Goal: Information Seeking & Learning: Check status

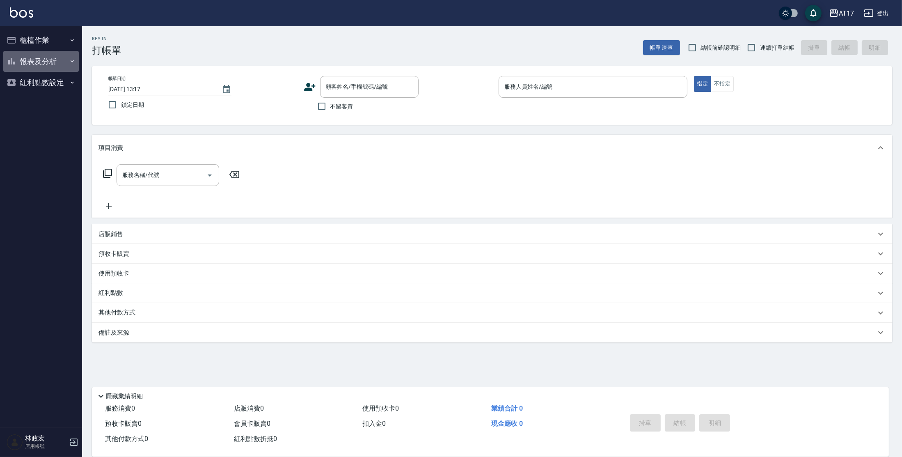
click at [32, 64] on button "報表及分析" at bounding box center [41, 61] width 76 height 21
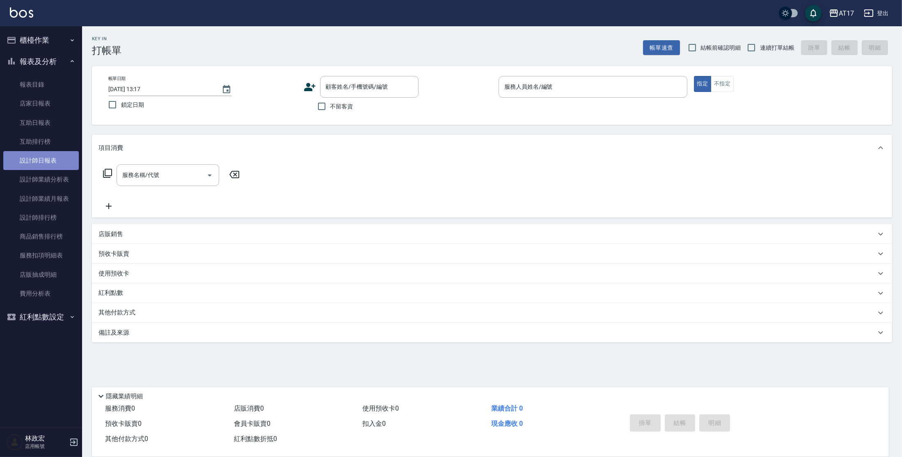
click at [54, 166] on link "設計師日報表" at bounding box center [41, 160] width 76 height 19
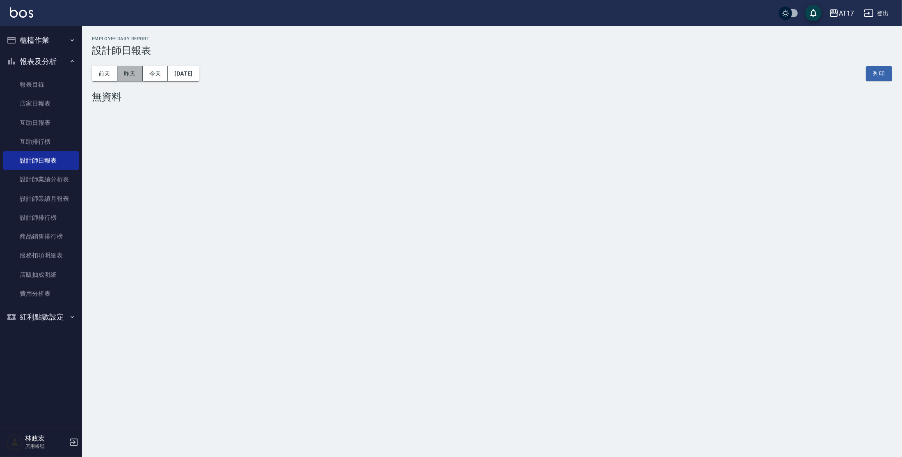
click at [129, 78] on button "昨天" at bounding box center [129, 73] width 25 height 15
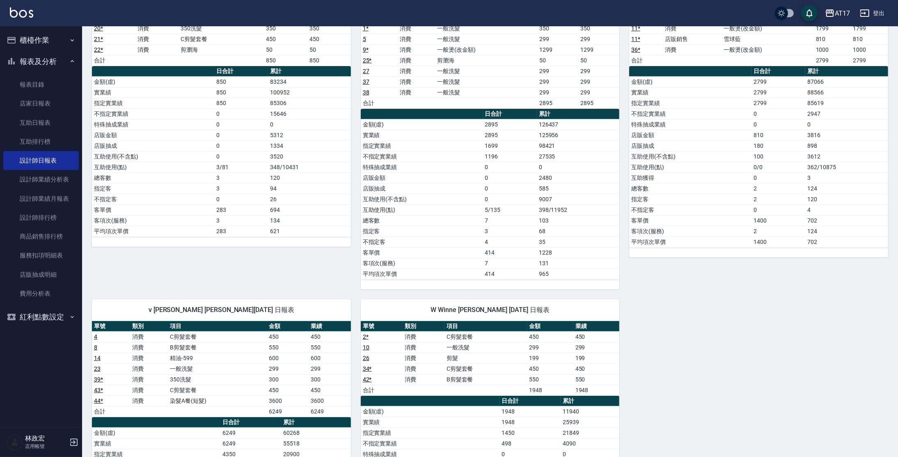
scroll to position [452, 0]
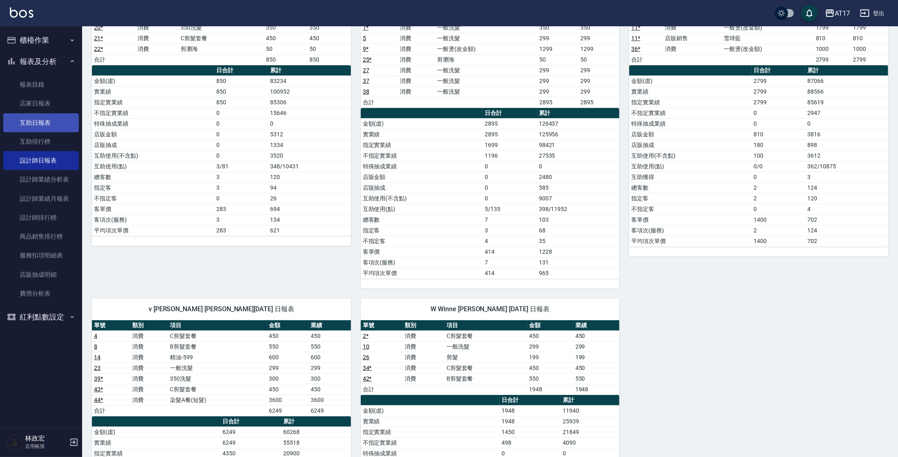
click at [29, 117] on link "互助日報表" at bounding box center [41, 122] width 76 height 19
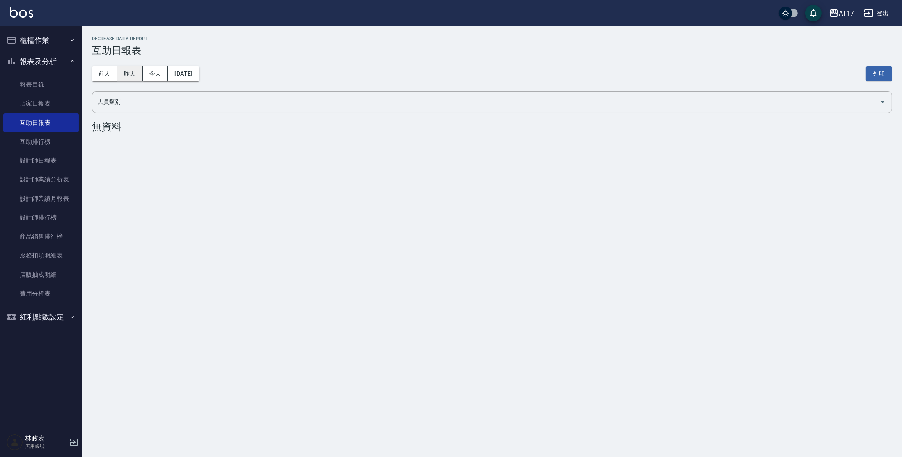
click at [122, 69] on button "昨天" at bounding box center [129, 73] width 25 height 15
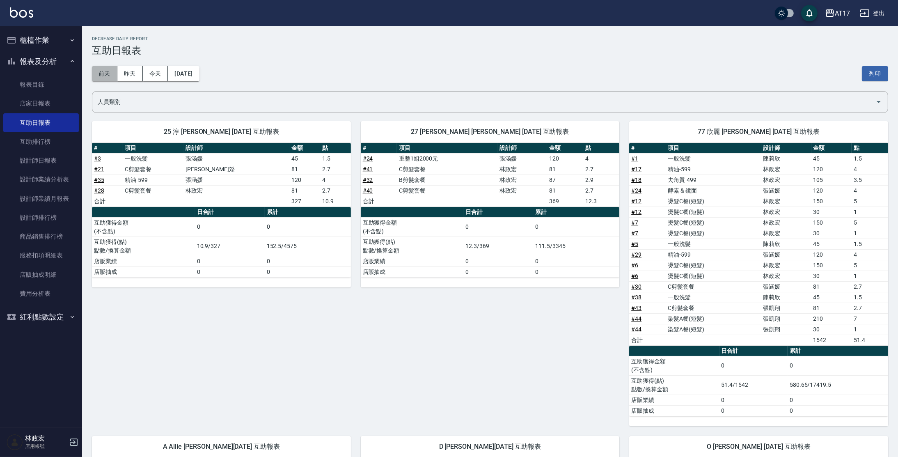
click at [103, 74] on button "前天" at bounding box center [104, 73] width 25 height 15
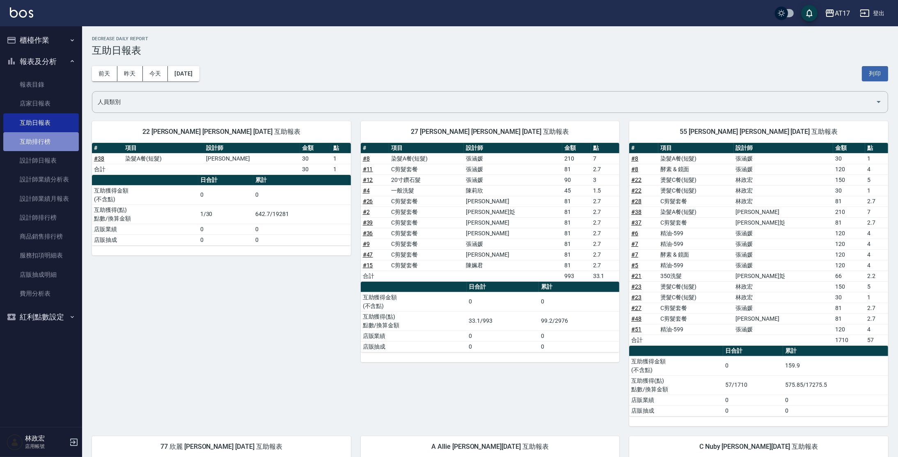
click at [62, 150] on link "互助排行榜" at bounding box center [41, 141] width 76 height 19
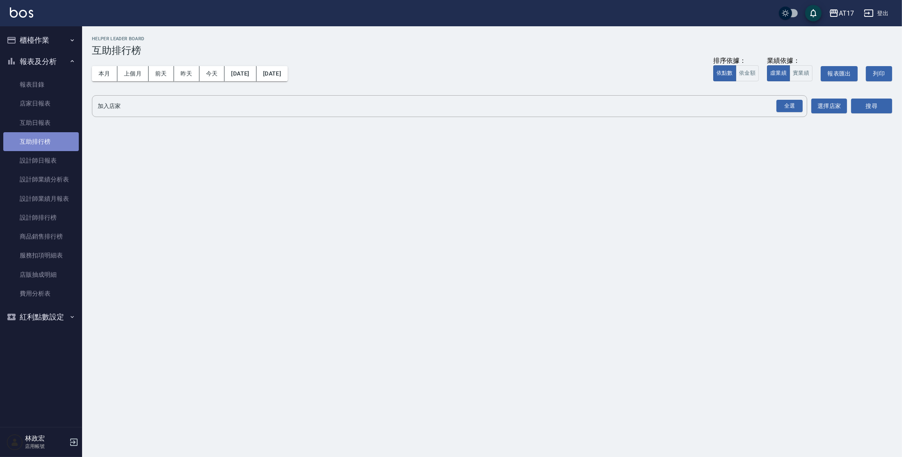
click at [62, 150] on link "互助排行榜" at bounding box center [41, 141] width 76 height 19
click at [780, 106] on div "全選" at bounding box center [790, 106] width 26 height 13
click at [874, 114] on div "搜尋" at bounding box center [872, 106] width 41 height 23
click at [877, 110] on button "搜尋" at bounding box center [872, 106] width 41 height 15
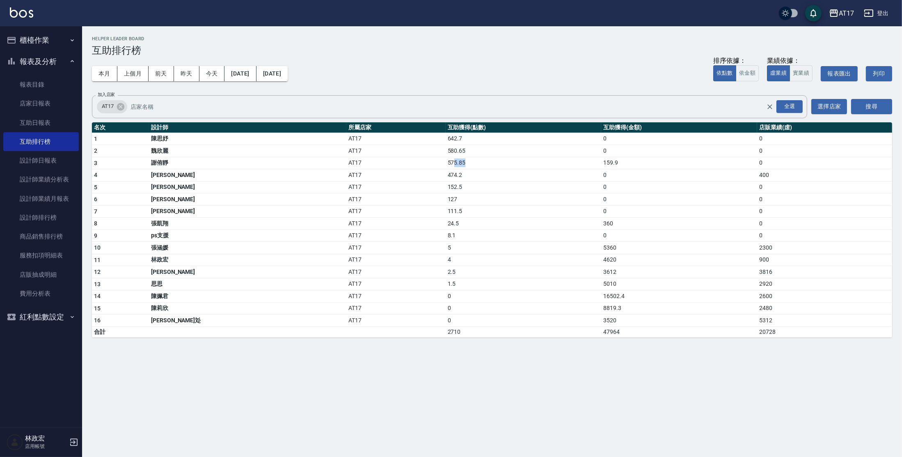
drag, startPoint x: 376, startPoint y: 166, endPoint x: 402, endPoint y: 158, distance: 27.3
click at [446, 158] on td "575.85" at bounding box center [524, 163] width 156 height 12
click at [17, 62] on button "報表及分析" at bounding box center [41, 61] width 76 height 21
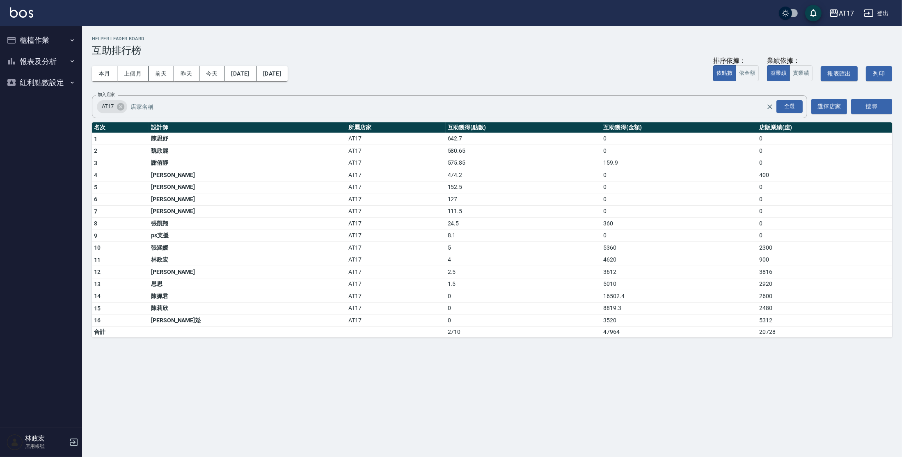
click at [33, 38] on button "櫃檯作業" at bounding box center [41, 40] width 76 height 21
click at [50, 59] on link "打帳單" at bounding box center [41, 63] width 76 height 19
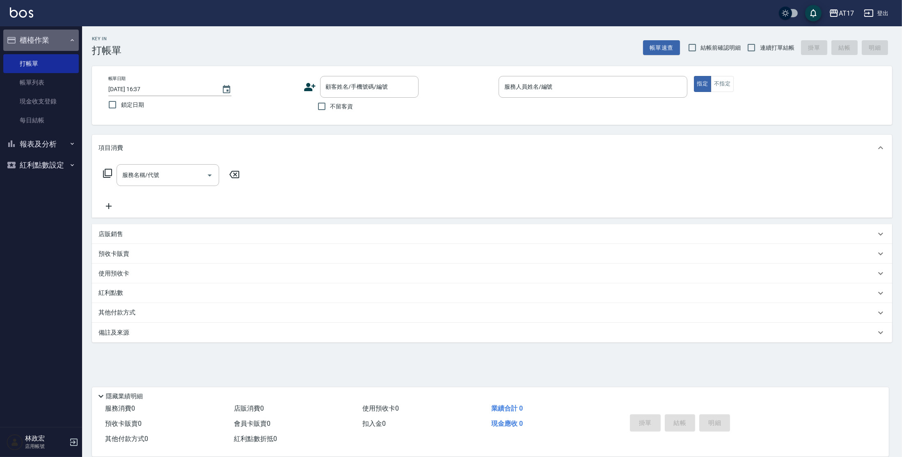
click at [50, 32] on button "櫃檯作業" at bounding box center [41, 40] width 76 height 21
